Goal: Information Seeking & Learning: Learn about a topic

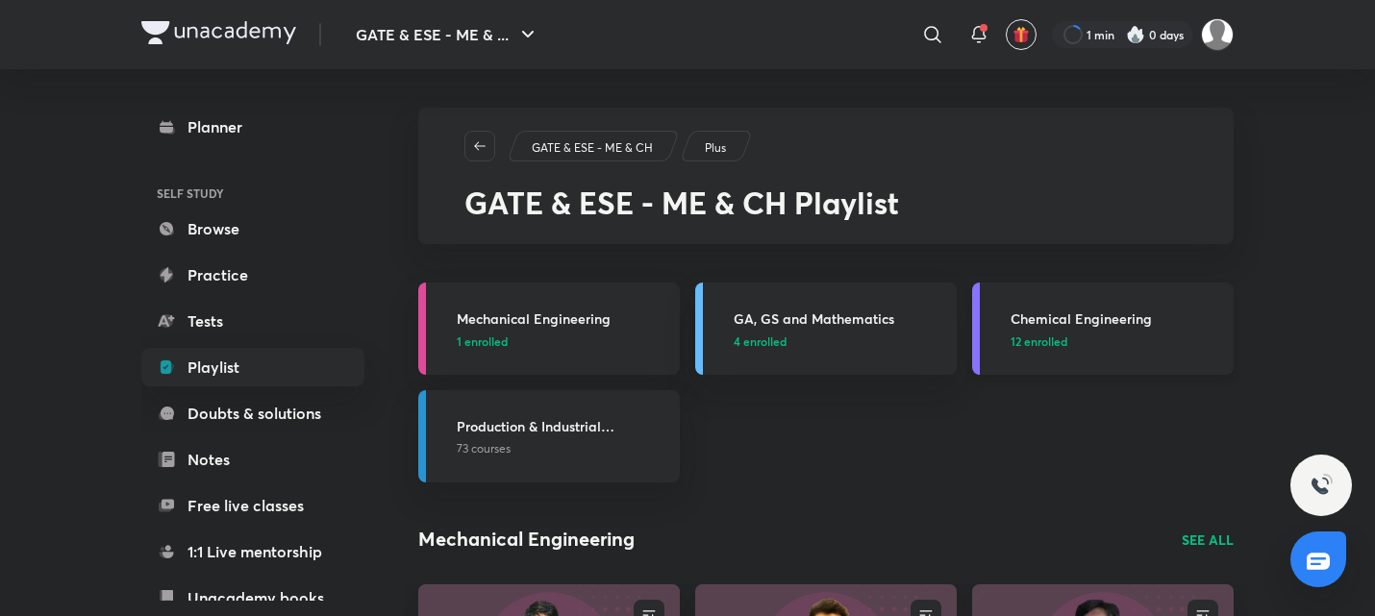
click at [1098, 329] on div "Chemical Engineering 12 enrolled" at bounding box center [1115, 329] width 211 height 41
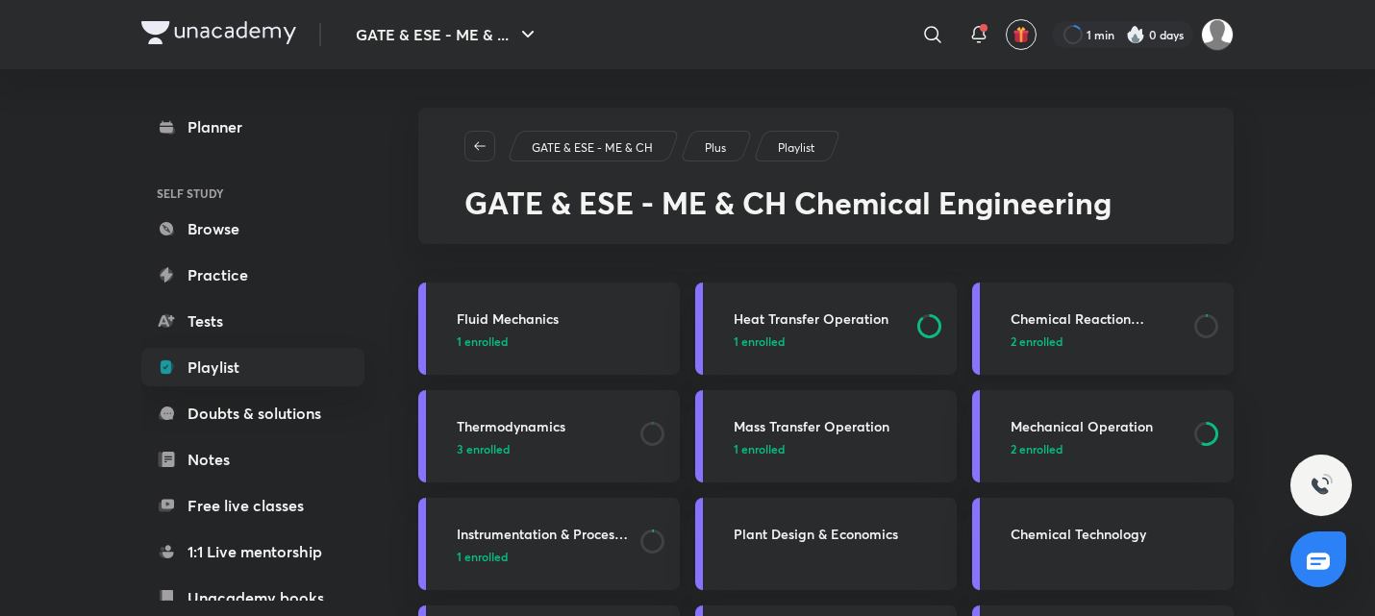
click at [1065, 327] on h3 "Chemical Reaction Engineering" at bounding box center [1096, 319] width 172 height 20
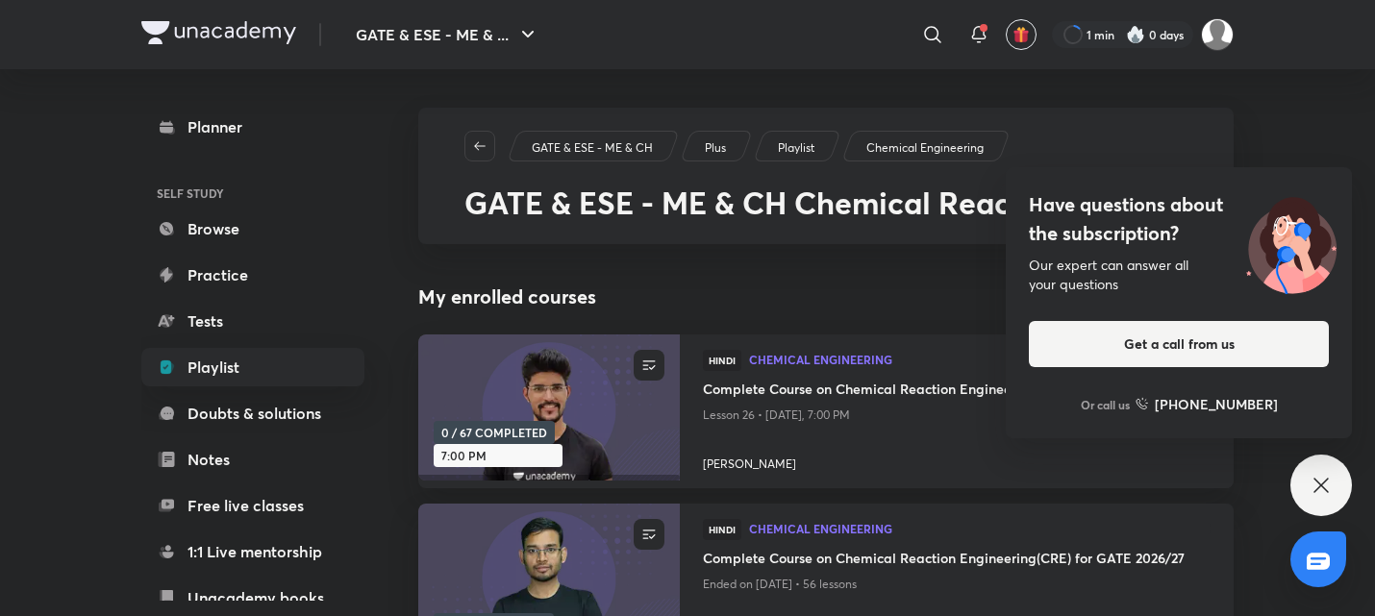
click at [1315, 479] on icon at bounding box center [1320, 485] width 14 height 14
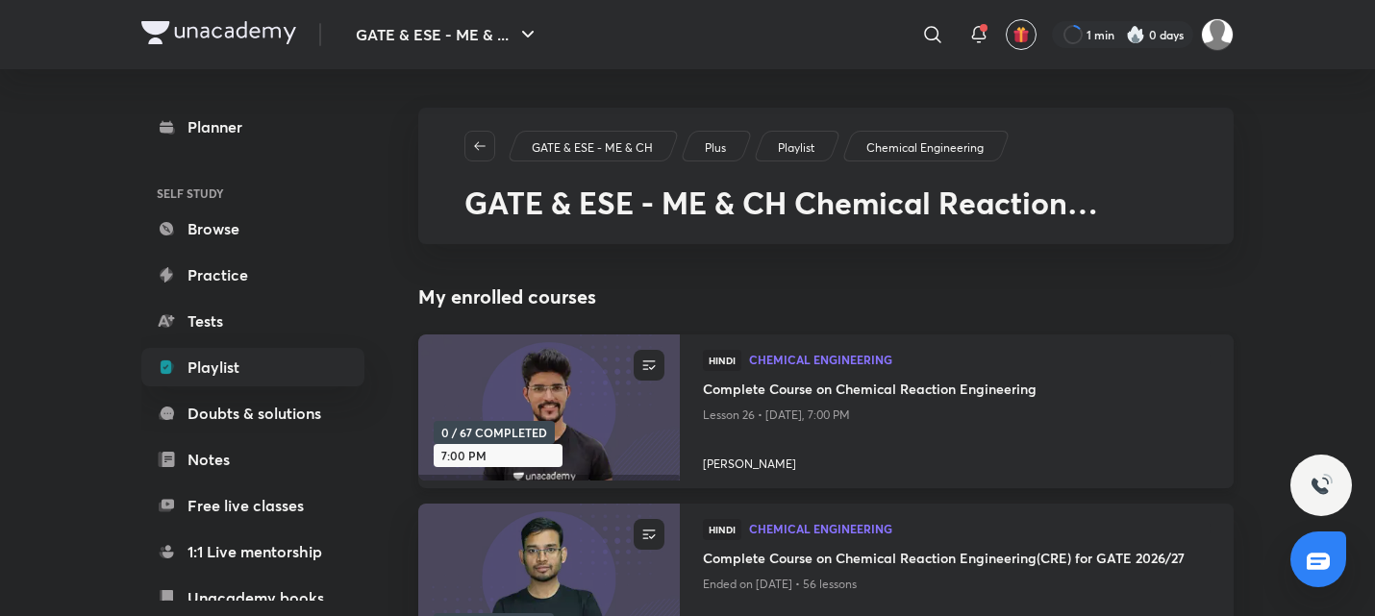
click at [789, 393] on h4 "Complete Course on Chemical Reaction Engineering" at bounding box center [957, 391] width 508 height 24
